Goal: Task Accomplishment & Management: Use online tool/utility

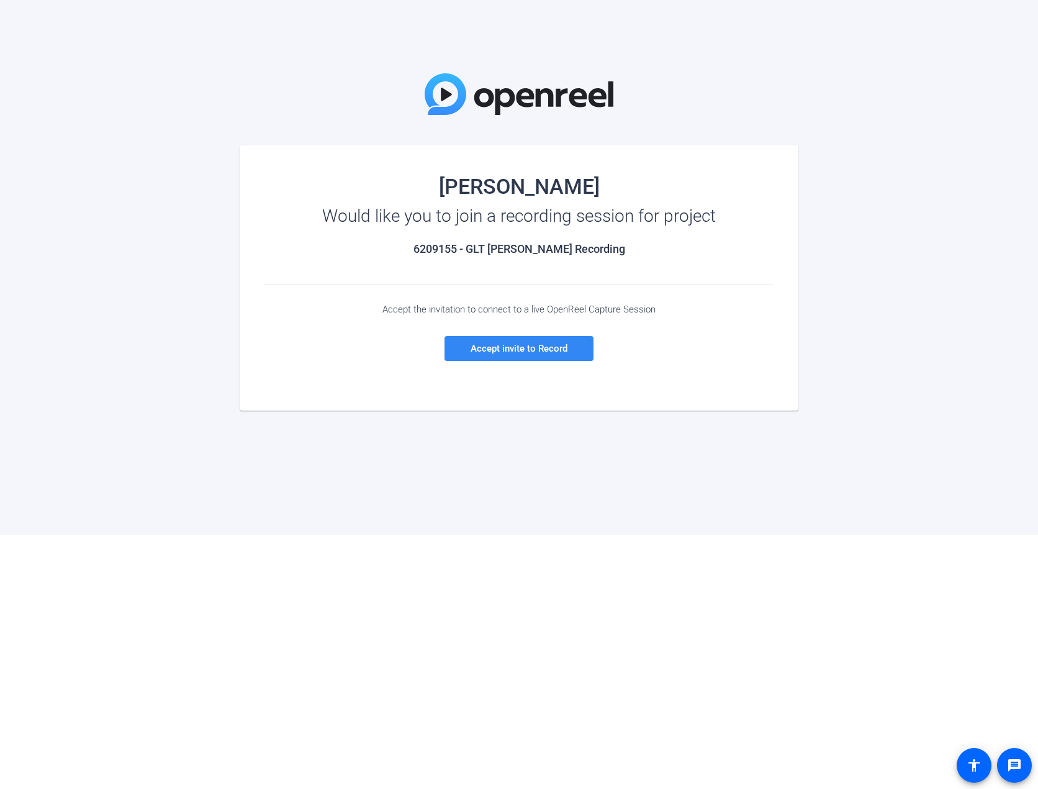
click at [508, 349] on span "Accept invite to Record" at bounding box center [519, 348] width 97 height 11
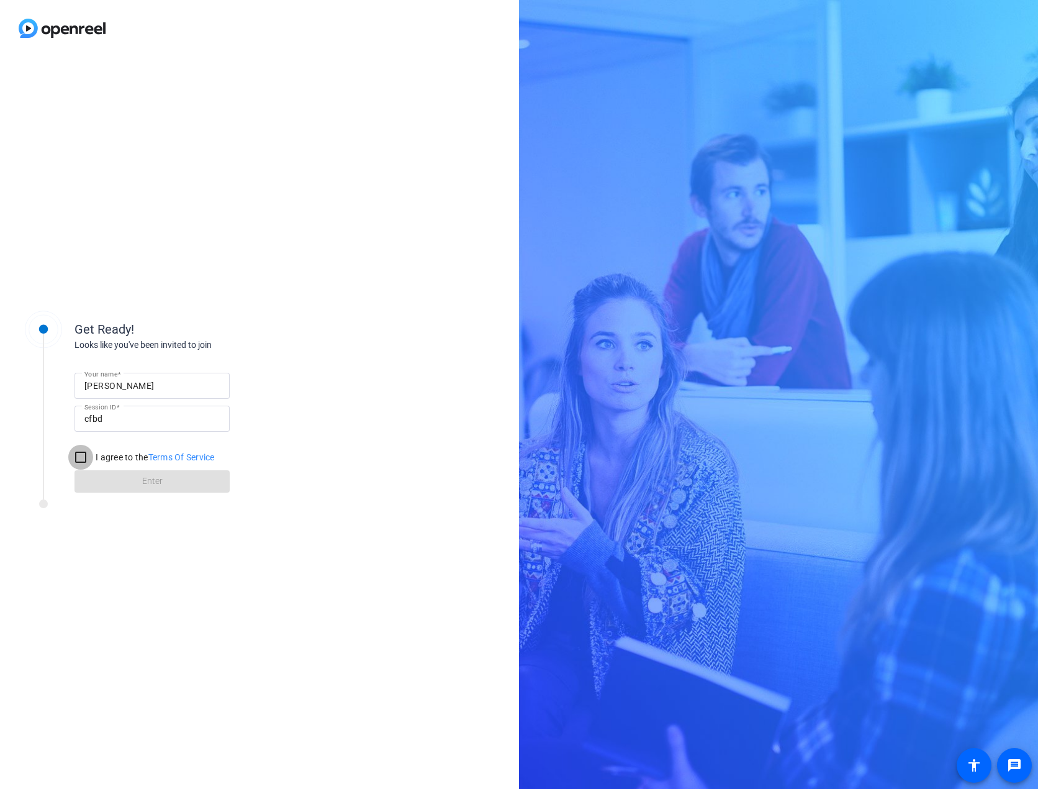
click at [81, 457] on input "I agree to the Terms Of Service" at bounding box center [80, 457] width 25 height 25
checkbox input "true"
click at [134, 475] on span at bounding box center [152, 481] width 155 height 30
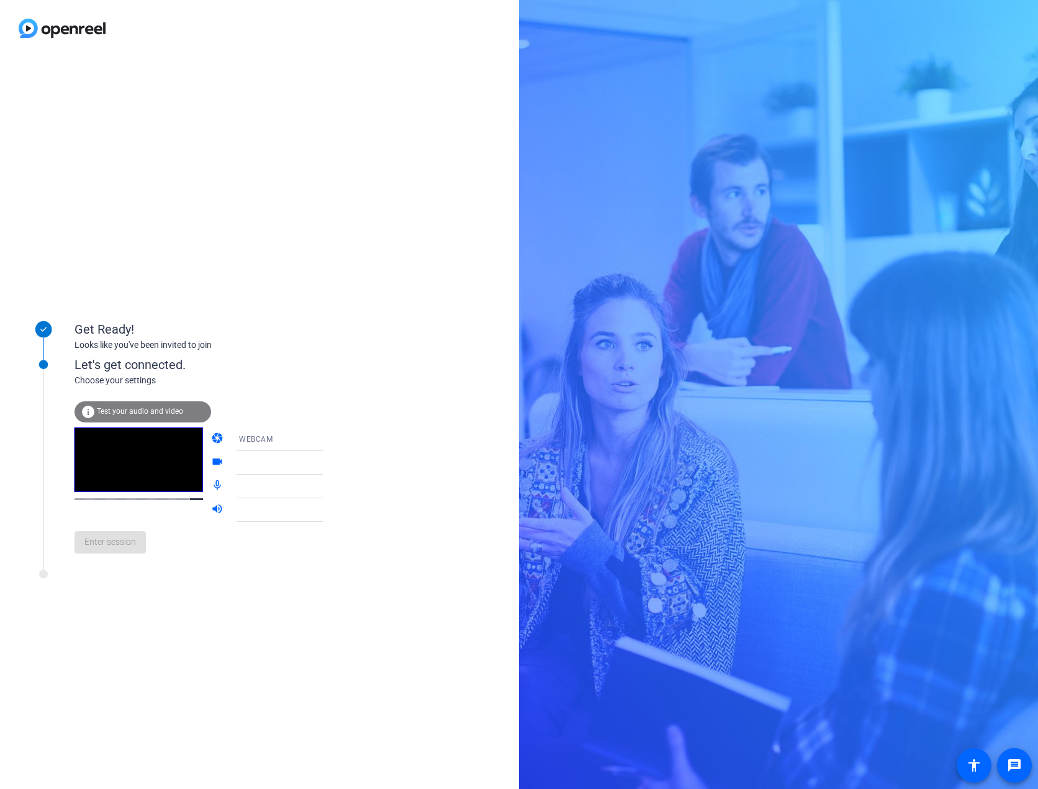
click at [114, 407] on span "Test your audio and video" at bounding box center [140, 411] width 86 height 9
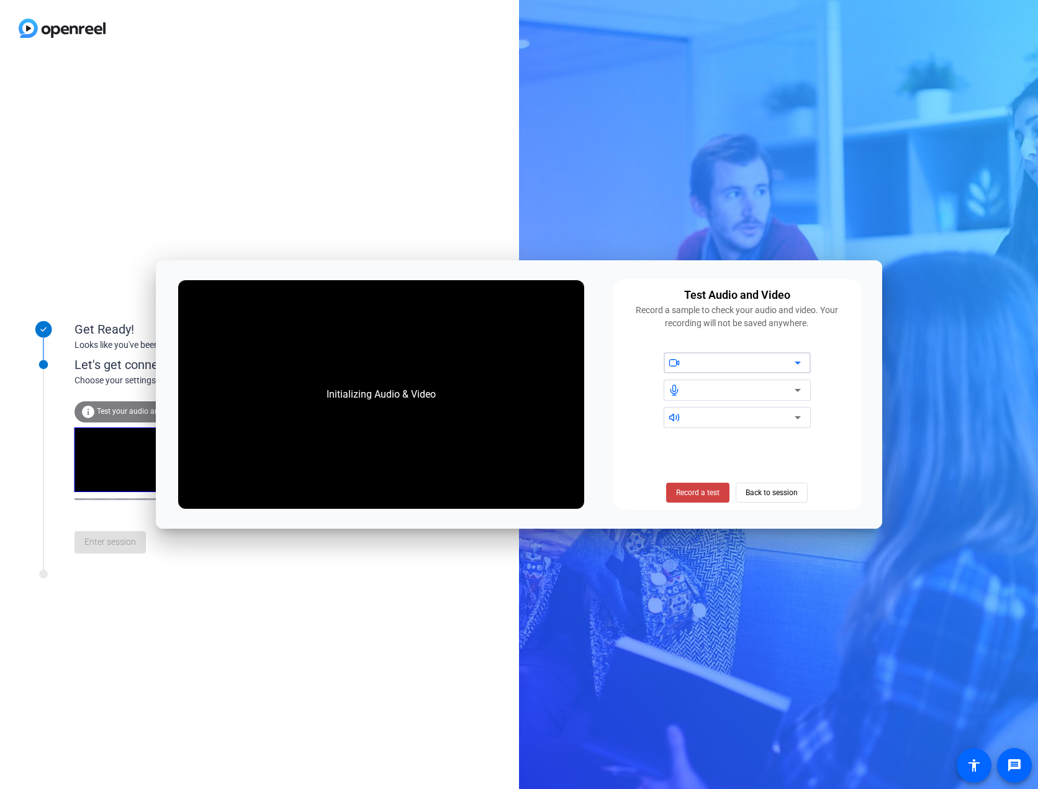
click at [802, 363] on icon at bounding box center [797, 362] width 15 height 15
click at [692, 489] on span "Record a test" at bounding box center [697, 492] width 43 height 11
click at [691, 491] on span "Stop Testing (6s)" at bounding box center [698, 492] width 57 height 11
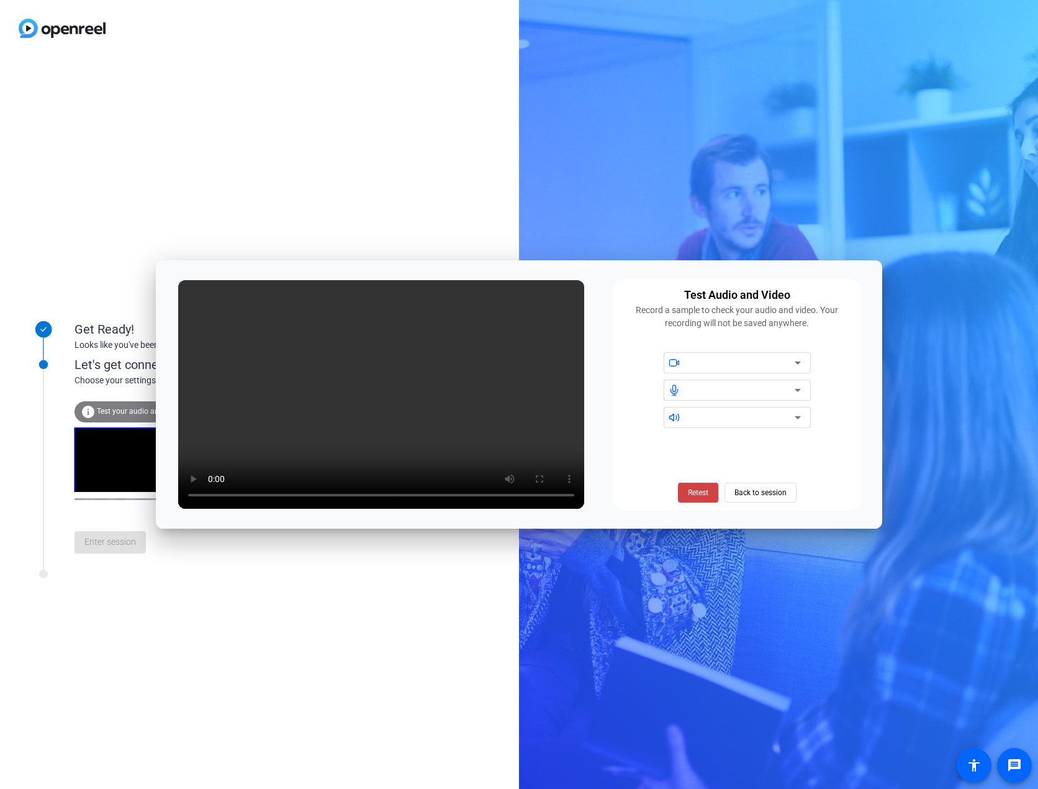
click at [799, 363] on icon at bounding box center [798, 362] width 6 height 3
click at [770, 497] on span "Back to session" at bounding box center [761, 493] width 52 height 24
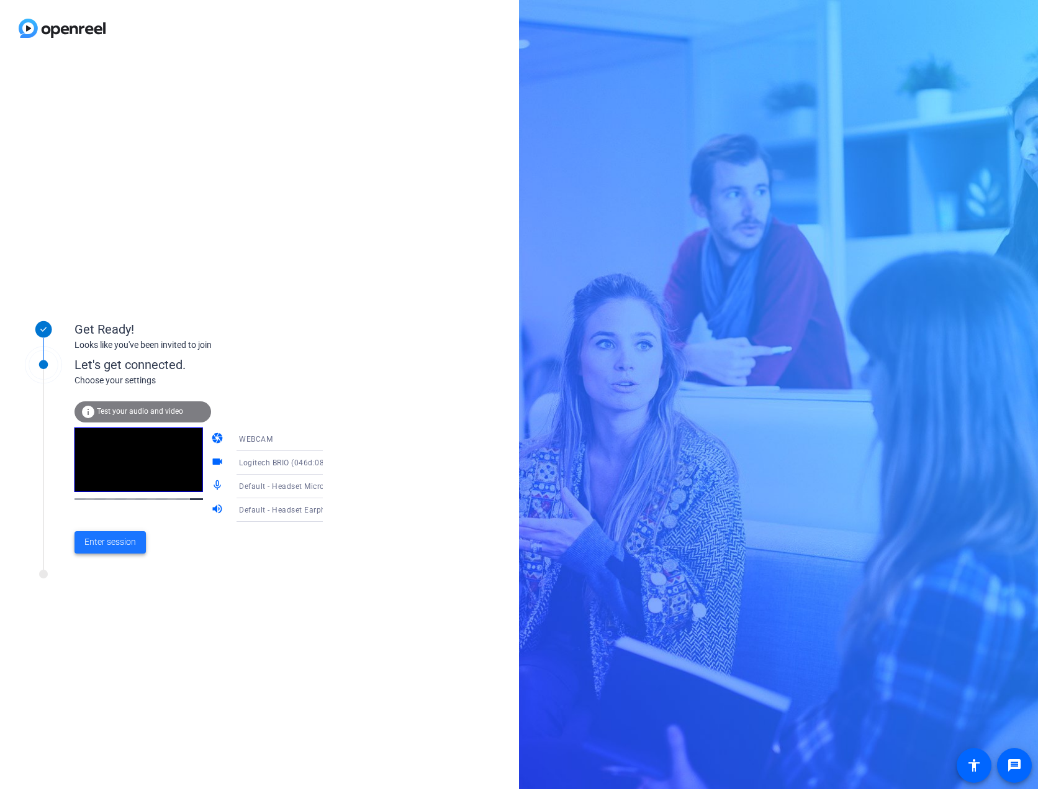
click at [111, 537] on span "Enter session" at bounding box center [110, 541] width 52 height 13
